Goal: Navigation & Orientation: Understand site structure

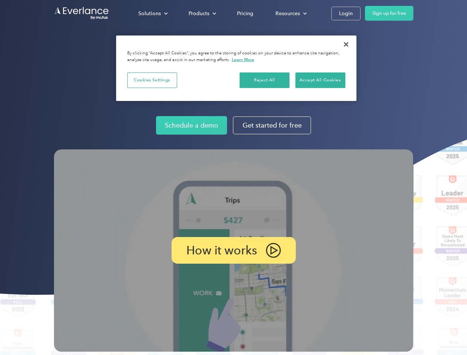
click at [233, 178] on img at bounding box center [234, 250] width 360 height 202
click at [153, 13] on div "Solutions" at bounding box center [149, 13] width 23 height 9
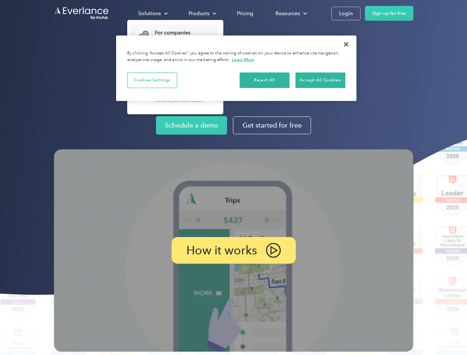
click at [202, 13] on div "Products" at bounding box center [199, 13] width 21 height 9
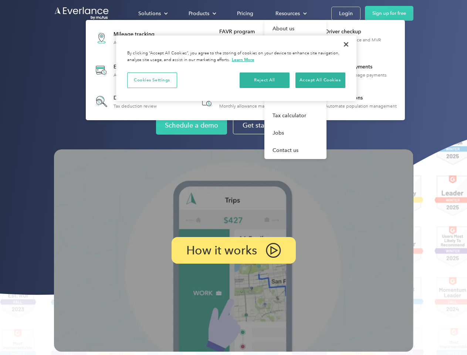
click at [290, 13] on div "Resources" at bounding box center [288, 13] width 24 height 9
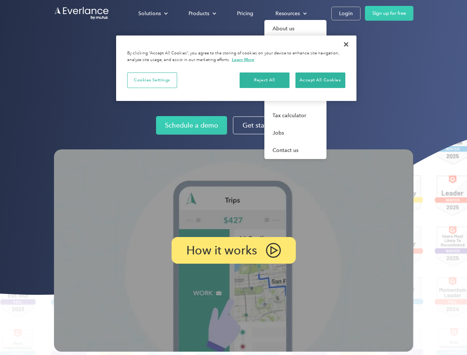
click at [233, 250] on p "How it works" at bounding box center [221, 250] width 71 height 9
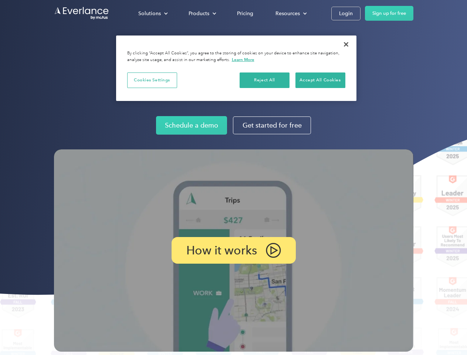
click at [152, 80] on button "Cookies Settings" at bounding box center [152, 81] width 50 height 16
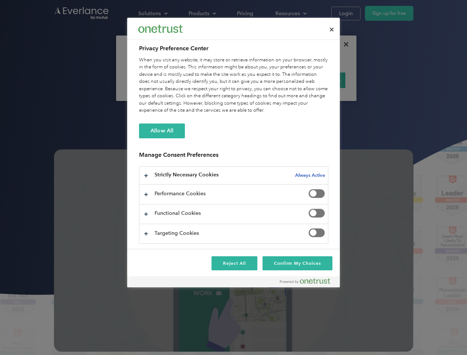
click at [265, 80] on div "When you visit any website, it may store or retrieve information on your browse…" at bounding box center [233, 86] width 189 height 58
